Goal: Communication & Community: Answer question/provide support

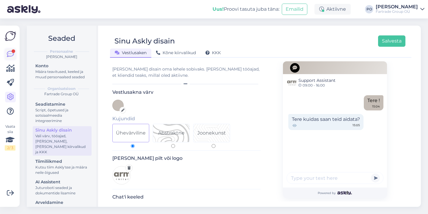
click at [10, 55] on icon at bounding box center [10, 54] width 7 height 7
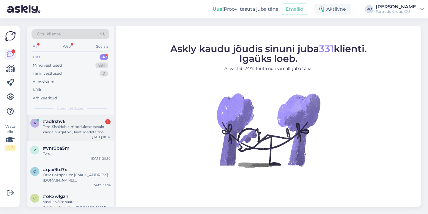
click at [86, 128] on div "Tere. Sisaldab 4 moodulosa: vasaku käega nurgatool, käetugedeta tool ja parema …" at bounding box center [77, 129] width 68 height 11
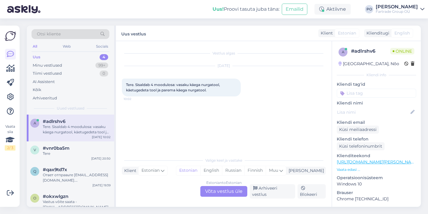
click at [214, 190] on div "Estonian to Estonian Võta vestlus üle" at bounding box center [223, 191] width 47 height 11
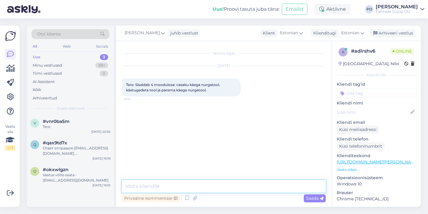
click at [190, 184] on textarea at bounding box center [224, 186] width 204 height 12
type textarea "Tere"
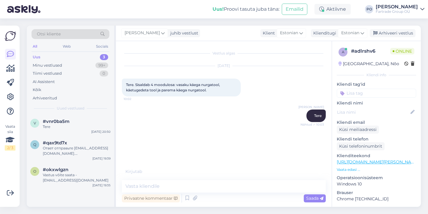
click at [355, 161] on link "[URL][DOMAIN_NAME][PERSON_NAME]" at bounding box center [378, 161] width 82 height 5
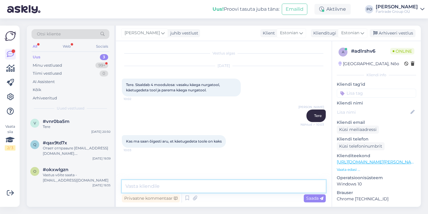
click at [167, 184] on textarea at bounding box center [224, 186] width 204 height 12
type textarea "Jah, täpselt nii"
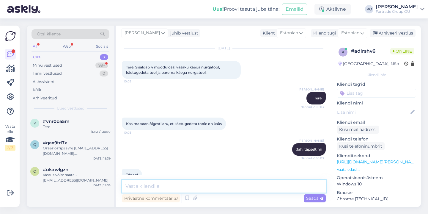
scroll to position [31, 0]
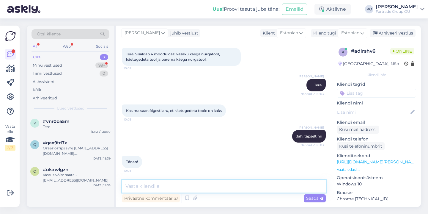
click at [153, 185] on textarea at bounding box center [224, 186] width 204 height 12
type textarea "Aga [PERSON_NAME] ilusat päeva jätku"
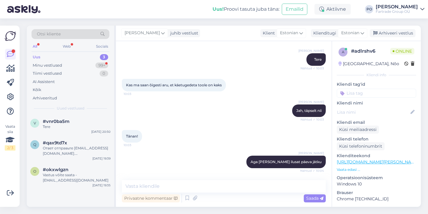
scroll to position [98, 0]
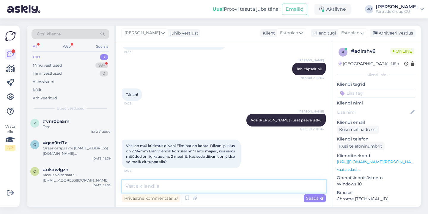
click at [173, 184] on textarea at bounding box center [224, 186] width 204 height 12
type textarea "See koosneb kahest moodulist"
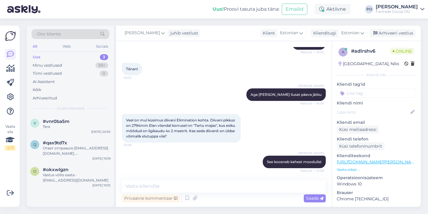
click at [176, 193] on div "Privaatne kommentaar Saada" at bounding box center [224, 197] width 204 height 11
click at [175, 190] on textarea at bounding box center [224, 186] width 204 height 12
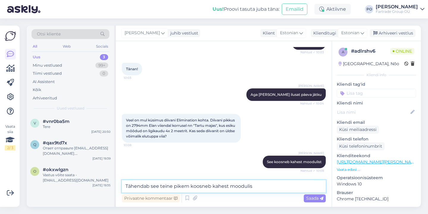
type textarea "Tähendab see teine pikem koosneb kahest moodulist"
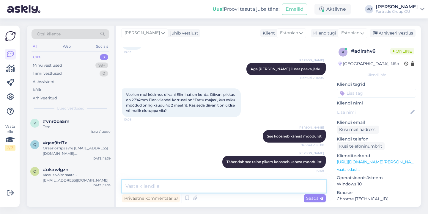
paste textarea "[URL][DOMAIN_NAME]"
type textarea "[URL][DOMAIN_NAME]"
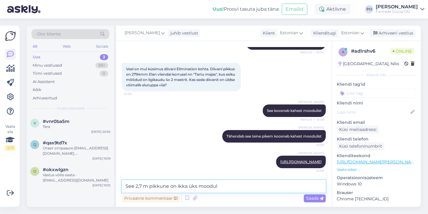
click at [177, 186] on textarea "See 2,7 m pikkune on ikka üks moodul" at bounding box center [224, 186] width 204 height 12
click at [231, 188] on textarea "See 2,7 m pikkune on jah ikka üks moodul" at bounding box center [224, 186] width 204 height 12
type textarea "See 2,7 m pikkune on jah ühes tükis"
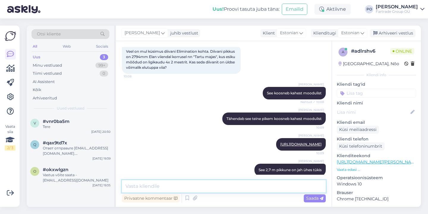
scroll to position [200, 0]
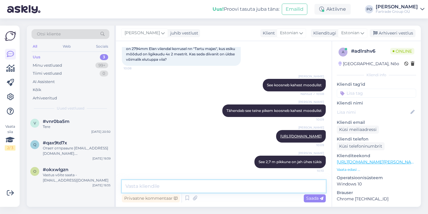
click at [141, 189] on textarea at bounding box center [224, 186] width 204 height 12
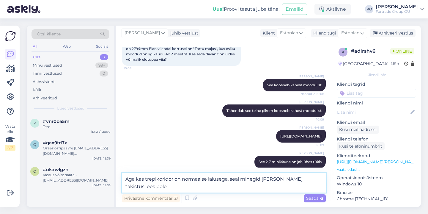
type textarea "Aga kas trepikoridor on normaalse laiusega, seal minegid [PERSON_NAME] takistus…"
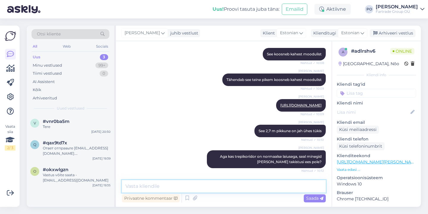
scroll to position [257, 0]
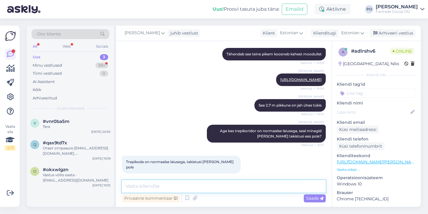
click at [138, 186] on textarea at bounding box center [224, 186] width 204 height 12
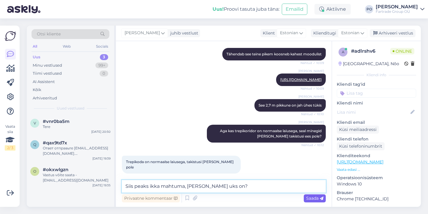
type textarea "Siis peaks ikka mahtuma, [PERSON_NAME] uks on?"
click at [311, 199] on span "Saada" at bounding box center [314, 197] width 17 height 5
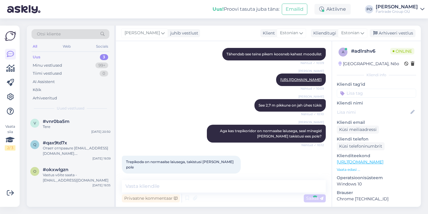
scroll to position [282, 0]
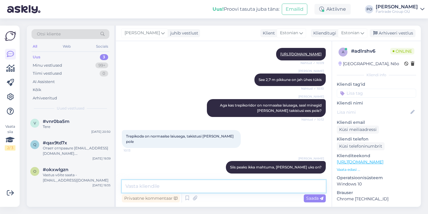
click at [206, 185] on textarea at bounding box center [224, 186] width 204 height 12
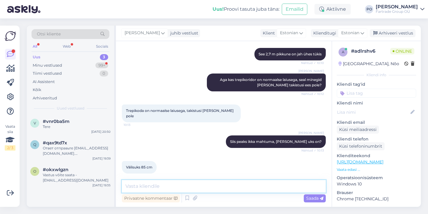
click at [160, 185] on textarea at bounding box center [224, 186] width 204 height 12
click at [163, 187] on textarea "[PERSON_NAME]?" at bounding box center [224, 186] width 204 height 12
type textarea "Aga korteri oma?"
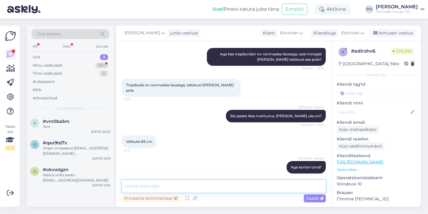
scroll to position [359, 0]
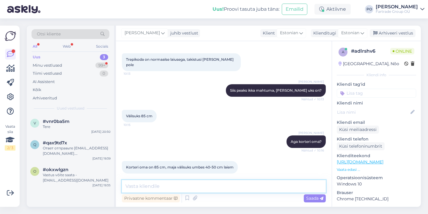
click at [147, 187] on textarea at bounding box center [224, 186] width 204 height 12
type textarea "S"
type textarea "k"
type textarea "K"
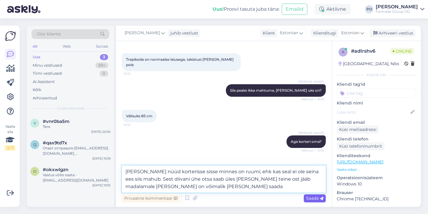
type textarea "[PERSON_NAME] nüüd korterisse sisse minnes on ruumi, ehk kas seal ei ole seina …"
click at [314, 197] on span "Saada" at bounding box center [314, 197] width 17 height 5
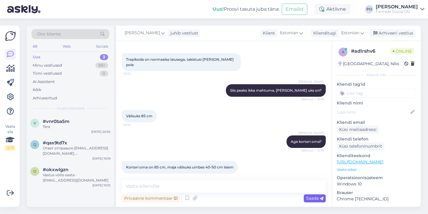
scroll to position [400, 0]
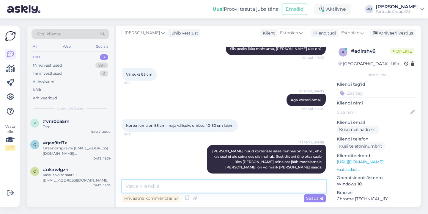
click at [212, 187] on textarea at bounding box center [224, 186] width 204 height 12
click at [181, 186] on textarea "Me oleme 2,5m laiuseid diivaneid" at bounding box center [224, 186] width 204 height 12
click at [227, 189] on textarea "Me oleme 2,5m pikkuseid diivaneid" at bounding box center [224, 186] width 204 height 12
click at [218, 186] on textarea "Me oleme 2,5m pikkuseid diivaneid ka 9 korrusele" at bounding box center [224, 186] width 204 height 12
click at [292, 191] on textarea "Me oleme 2,5m pikkuseid diivaneid ka paneelmajades 9 korrusele" at bounding box center [224, 186] width 204 height 12
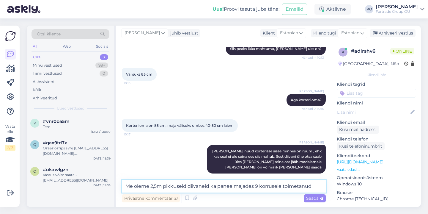
type textarea "Me oleme 2,5m pikkuseid diivaneid ka paneelmajades 9 korrusele toimetanud"
click at [315, 199] on span "Saada" at bounding box center [314, 197] width 17 height 5
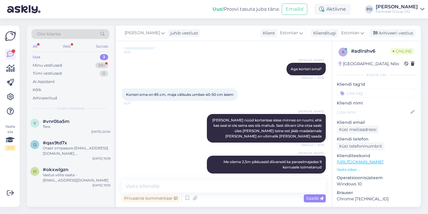
scroll to position [468, 0]
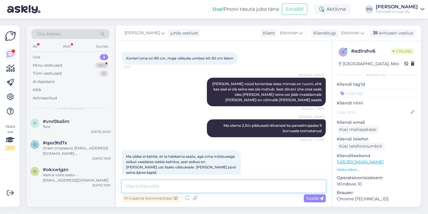
click at [174, 185] on textarea at bounding box center [224, 186] width 204 height 12
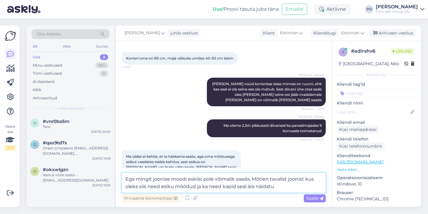
type textarea "Ega mingit joonise moodi eskiisi pole võimalik saada. Mõtlen tavalist joonist k…"
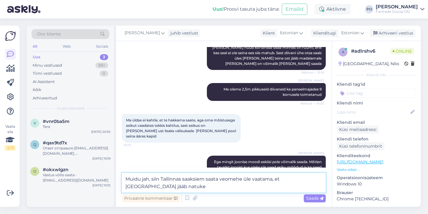
scroll to position [511, 0]
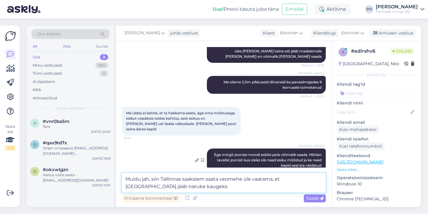
drag, startPoint x: 199, startPoint y: 180, endPoint x: 205, endPoint y: 139, distance: 42.3
click at [199, 180] on textarea "Muidu jah, siin Tallinnas saaksiem saata veomehe üle vaatama, et [GEOGRAPHIC_DA…" at bounding box center [224, 183] width 204 height 20
click at [246, 192] on textarea "Muidu jah, siin Tallinnas saaksime saata veomehe üle vaatama, et [GEOGRAPHIC_DA…" at bounding box center [224, 183] width 204 height 20
type textarea "Muidu jah, siin Tallinnas saaksime saata veomehe üle vaatama, et [GEOGRAPHIC_DA…"
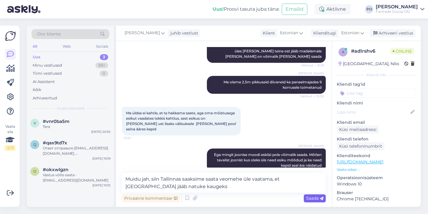
click at [308, 200] on span "Saada" at bounding box center [314, 197] width 17 height 5
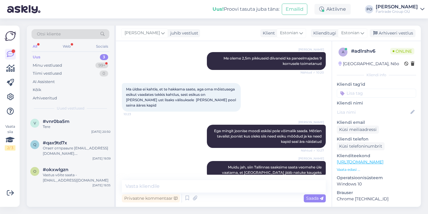
scroll to position [576, 0]
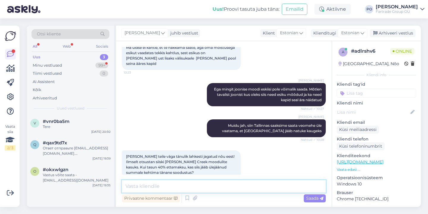
click at [191, 187] on textarea at bounding box center [224, 186] width 204 height 12
type textarea "N"
drag, startPoint x: 127, startPoint y: 186, endPoint x: 122, endPoint y: 185, distance: 4.6
click at [123, 185] on textarea "Loomulikult" at bounding box center [224, 186] width 204 height 12
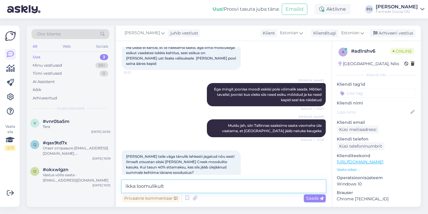
click at [174, 184] on textarea "Ikka loomulikult" at bounding box center [224, 186] width 204 height 12
type textarea "Ikka loomulikult"
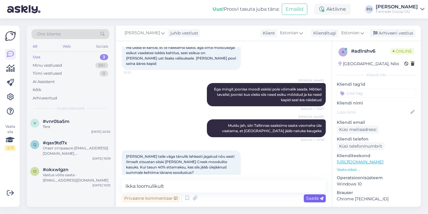
click at [310, 196] on span "Saada" at bounding box center [314, 197] width 17 height 5
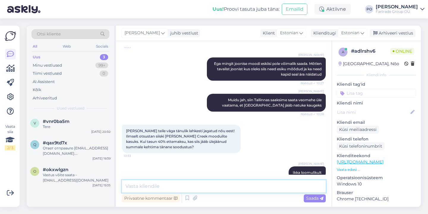
click at [182, 185] on textarea at bounding box center [224, 186] width 204 height 12
type textarea "S"
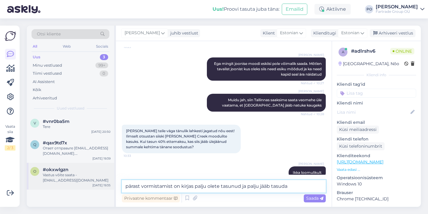
drag, startPoint x: 127, startPoint y: 186, endPoint x: 110, endPoint y: 181, distance: 18.2
click at [117, 185] on div "Vestlus algas [DATE] Tere. Sisaldab 4 moodulosa: vasaku käega nurgatool, käetug…" at bounding box center [224, 124] width 216 height 166
click at [142, 184] on textarea "Pärast vormistamist on kirjas palju olete tasunud ja palju jääb tasuda" at bounding box center [224, 186] width 204 height 12
click at [184, 186] on textarea "Pärast ostu vormistamist on kirjas palju olete tasunud ja palju jääb tasuda" at bounding box center [224, 186] width 204 height 12
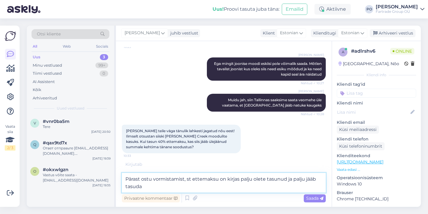
click at [237, 190] on textarea "Pärast ostu vormistamist, st ettemaksu on kirjas palju olete tasunud ja palju j…" at bounding box center [224, 183] width 204 height 20
type textarea "Pärast ostu vormistamist, st ettemaksu on kirjas palju olete tasunud ja palju j…"
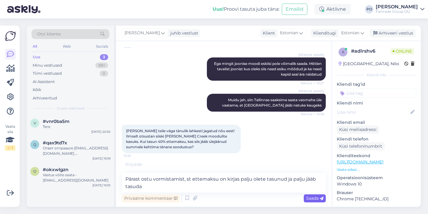
click at [310, 198] on span "Saada" at bounding box center [314, 197] width 17 height 5
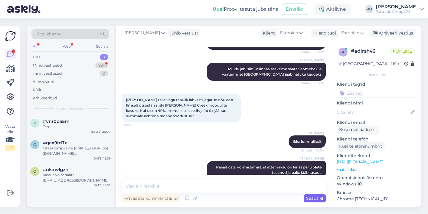
scroll to position [664, 0]
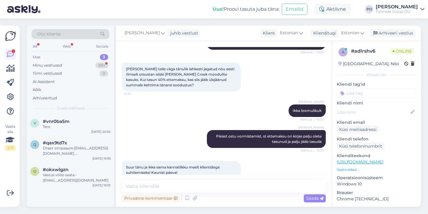
click at [217, 179] on div "Vestlus algas [DATE] Tere. Sisaldab 4 moodulosa: vasaku käega nurgatool, käetug…" at bounding box center [224, 124] width 216 height 166
click at [213, 182] on textarea at bounding box center [224, 186] width 204 height 12
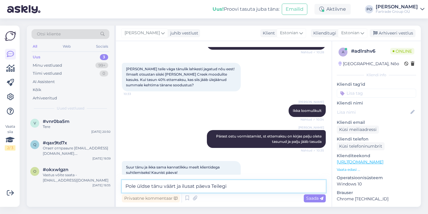
drag, startPoint x: 151, startPoint y: 185, endPoint x: 138, endPoint y: 184, distance: 13.1
click at [138, 184] on textarea "Pole üldse tänu väärt ja ilusat päeva Teilegi" at bounding box center [224, 186] width 204 height 12
click at [161, 185] on textarea "Pole tänu väärt ja ilusat päeva Teilegi" at bounding box center [224, 186] width 204 height 12
click at [170, 186] on textarea "Pole tänu väärt, suthleme heameelega ja ilusat päeva Teilegi" at bounding box center [224, 186] width 204 height 12
click at [186, 185] on textarea "Pole tänu väärt, suhtleme heameelega ja ilusat päeva Teilegi" at bounding box center [224, 186] width 204 height 12
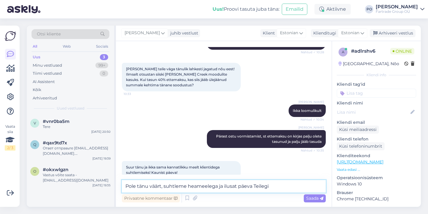
click at [282, 187] on textarea "Pole tänu väärt, suhtleme heameelega ja ilusat päeva Teilegi" at bounding box center [224, 186] width 204 height 12
type textarea "Pole tänu väärt, suhtleme heameelega ja ilusat päeva Teilegi"
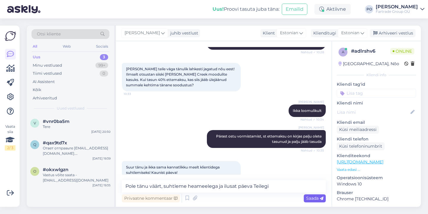
click at [316, 198] on span "Saada" at bounding box center [314, 197] width 17 height 5
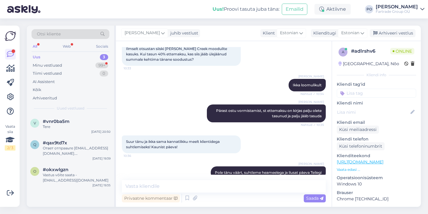
scroll to position [715, 0]
